Goal: Information Seeking & Learning: Learn about a topic

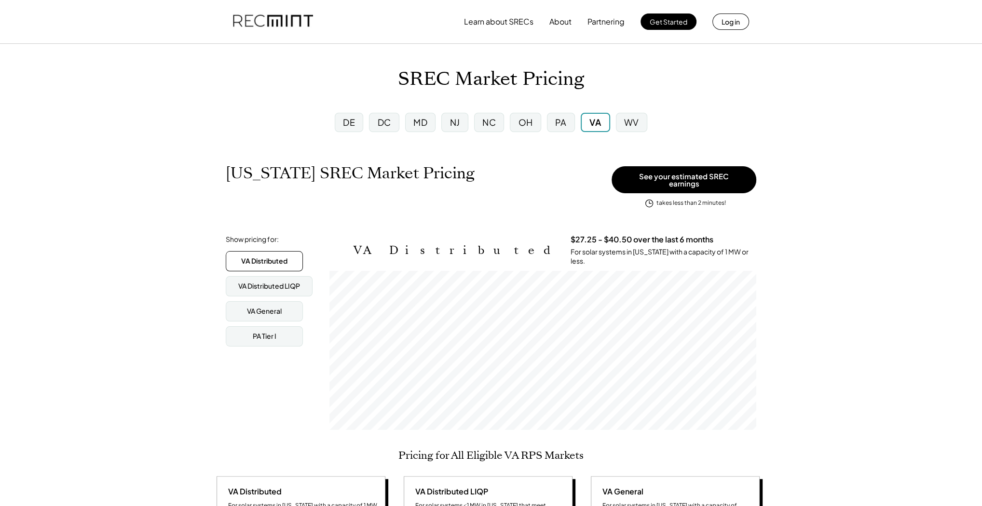
click at [422, 123] on div "MD" at bounding box center [420, 122] width 14 height 12
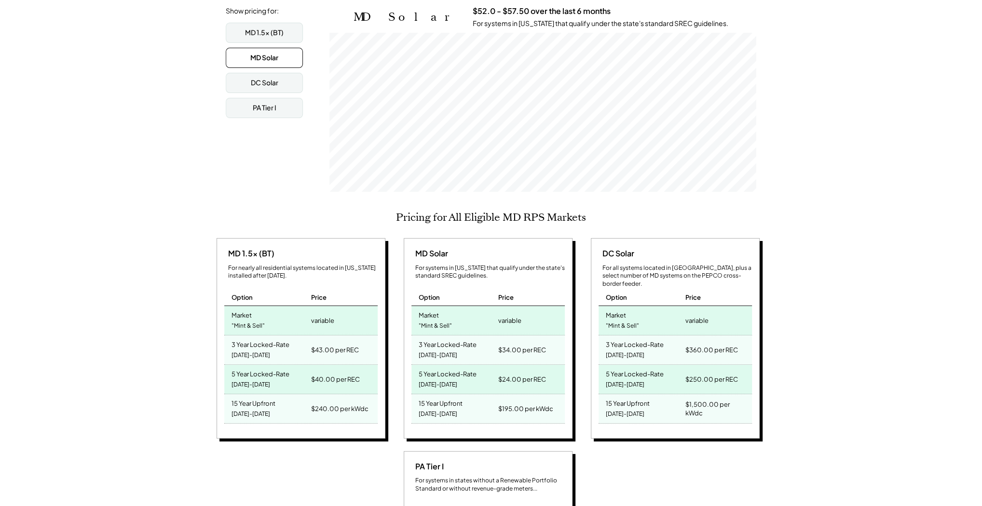
scroll to position [270, 0]
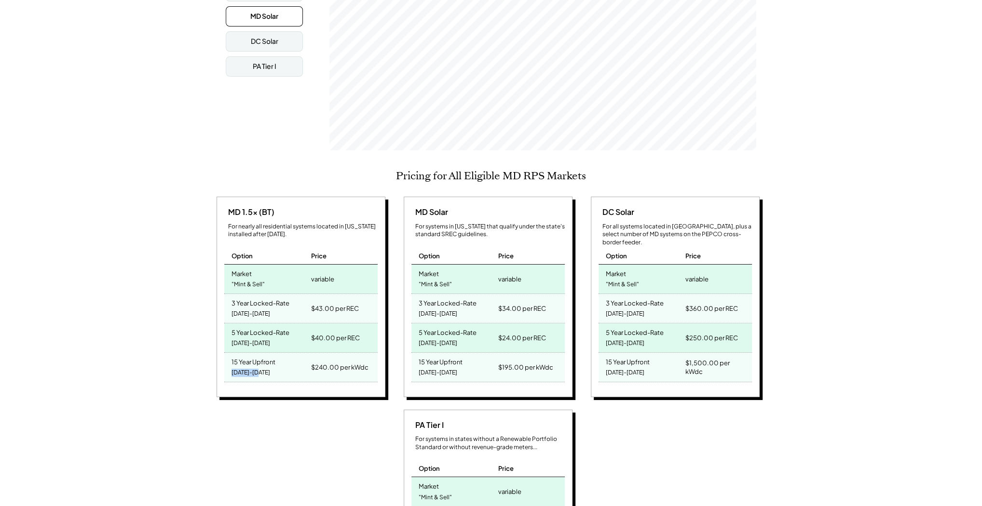
drag, startPoint x: 265, startPoint y: 365, endPoint x: 335, endPoint y: 235, distance: 147.8
click at [228, 366] on div "15 Year Upfront 2025-2039" at bounding box center [266, 367] width 84 height 29
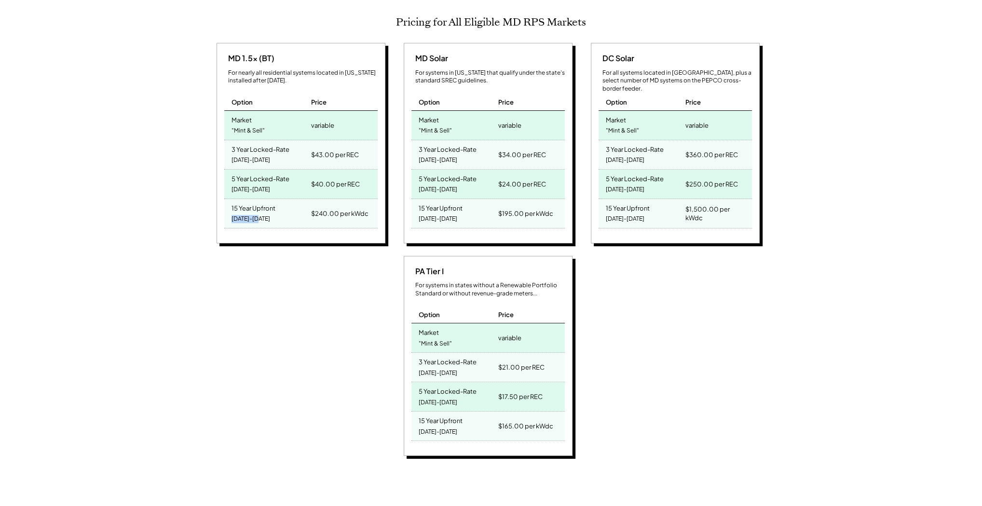
scroll to position [424, 0]
click at [220, 290] on div "PA Tier I For systems in states without a Renewable Portfolio Standard or witho…" at bounding box center [490, 357] width 552 height 203
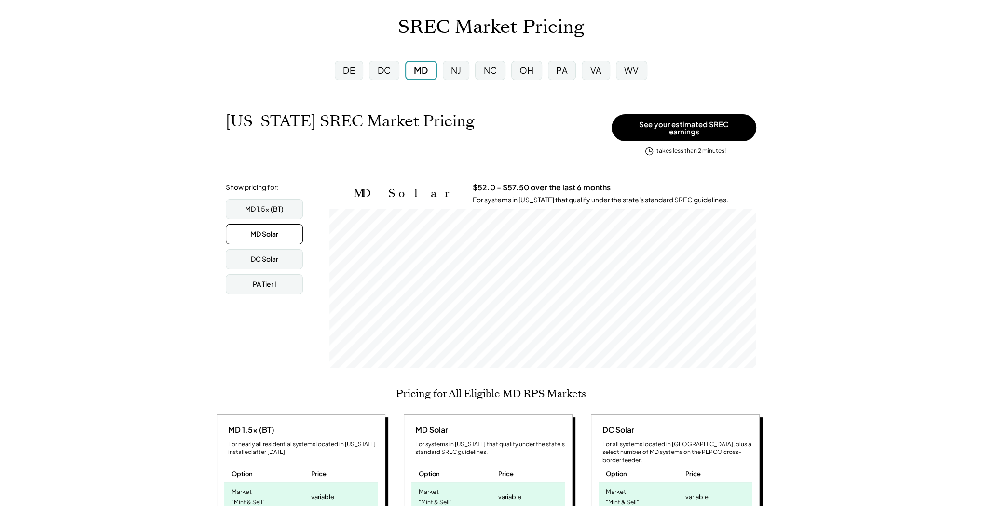
scroll to position [0, 0]
